Goal: Find specific page/section: Find specific page/section

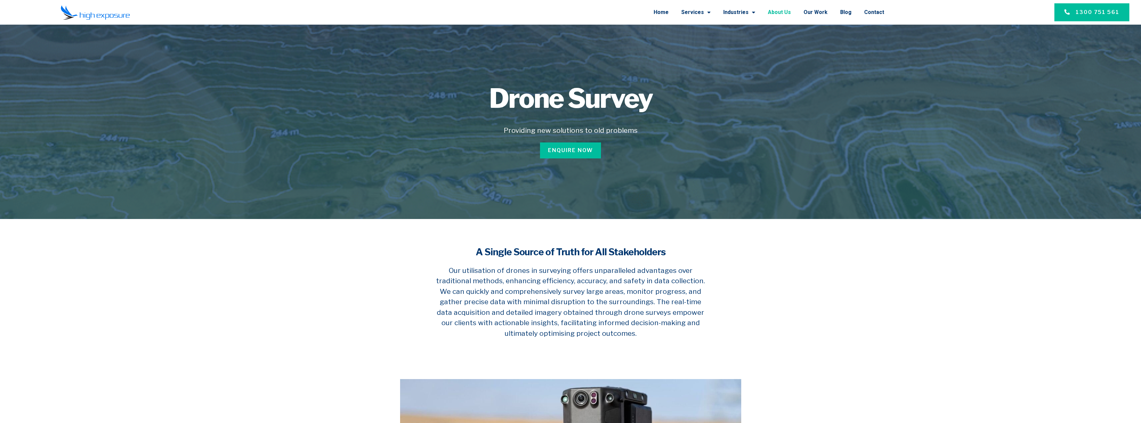
click at [779, 12] on link "About Us" at bounding box center [779, 12] width 23 height 17
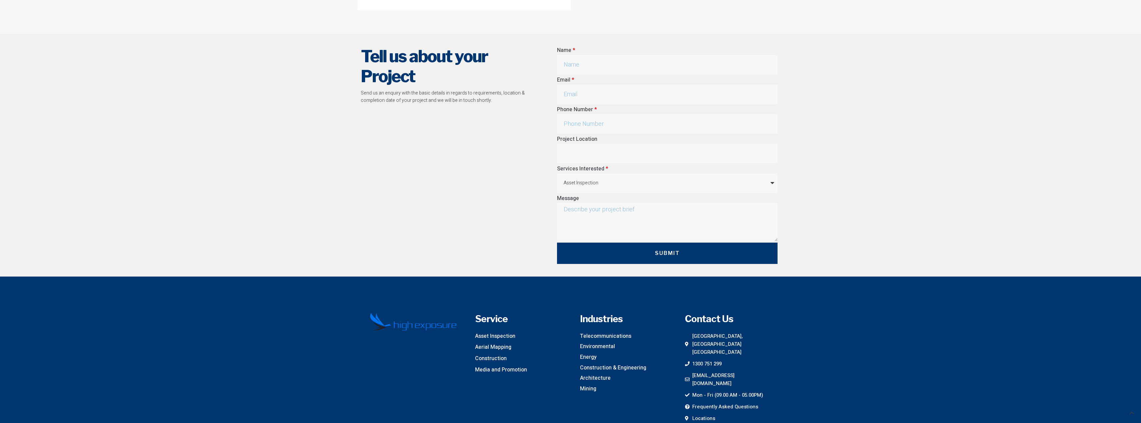
scroll to position [1765, 0]
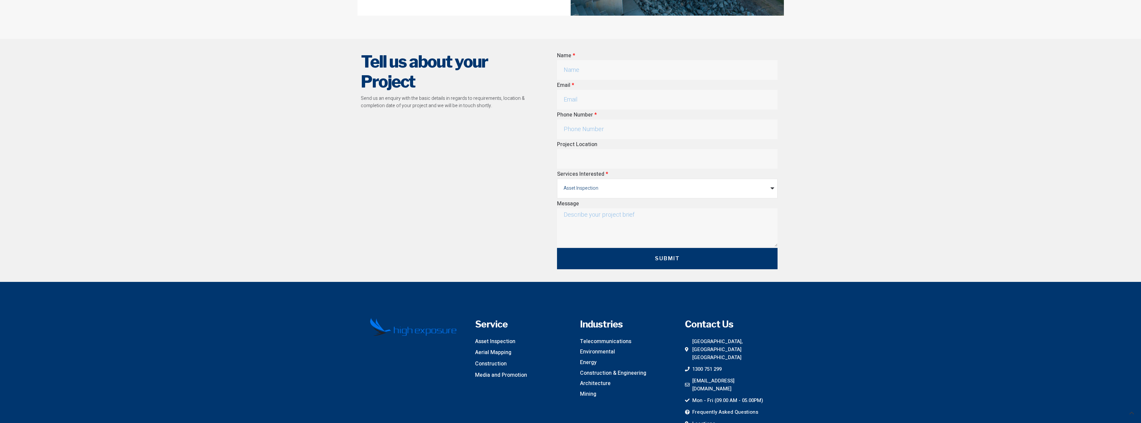
click at [708, 179] on select "Asset Inspection Aerial Mapping & Survey Construction Promotion & Events Other" at bounding box center [667, 189] width 221 height 20
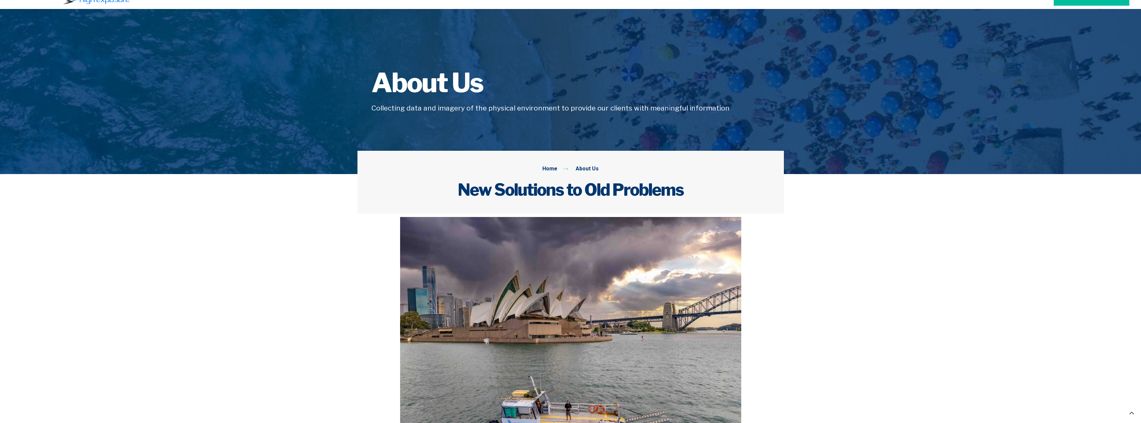
scroll to position [0, 0]
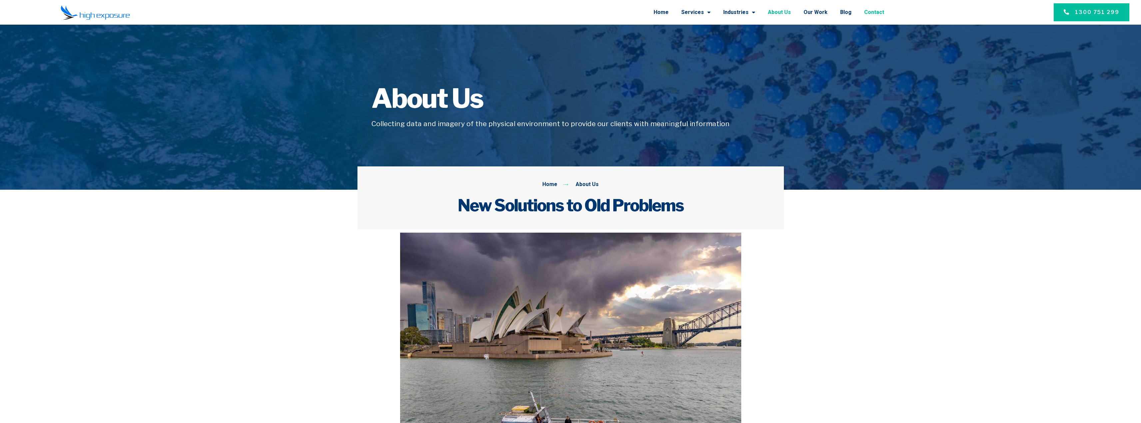
click at [869, 10] on link "Contact" at bounding box center [874, 12] width 20 height 17
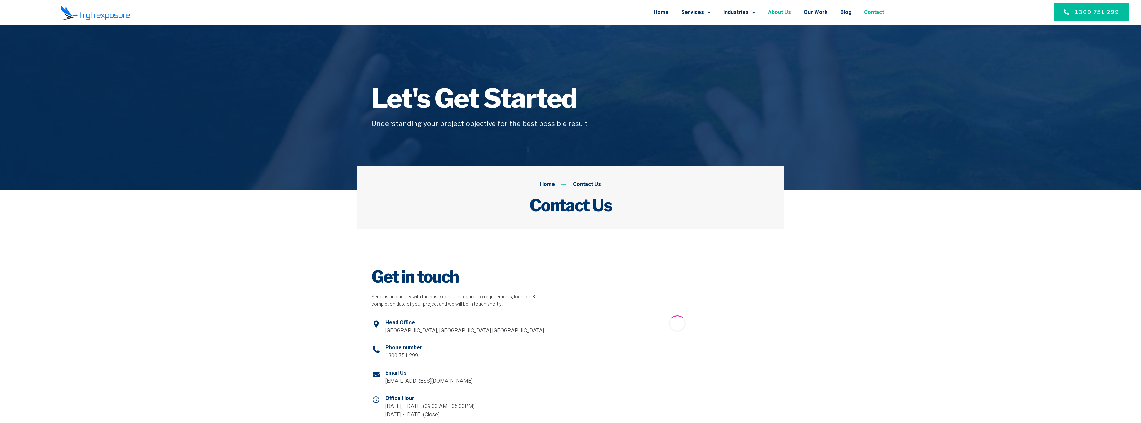
click at [788, 17] on link "About Us" at bounding box center [779, 12] width 23 height 17
